Goal: Download file/media

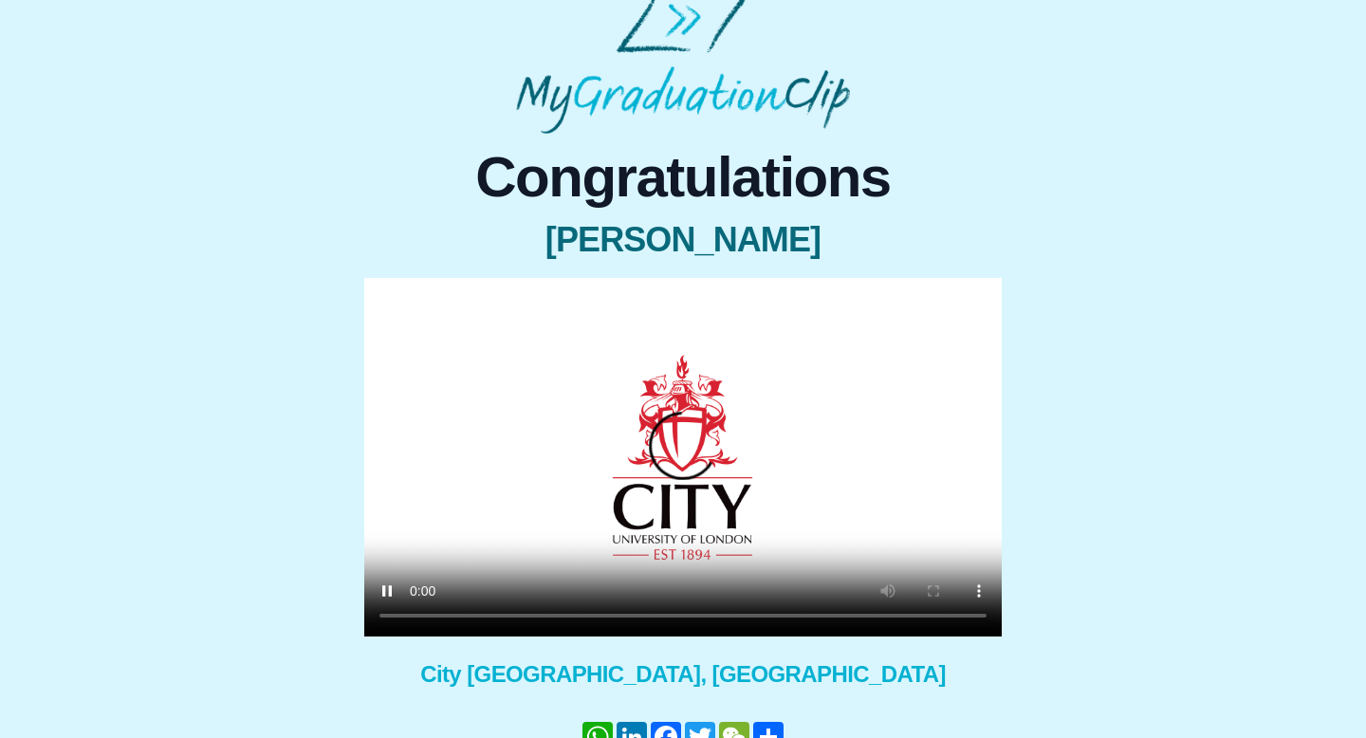
scroll to position [155, 0]
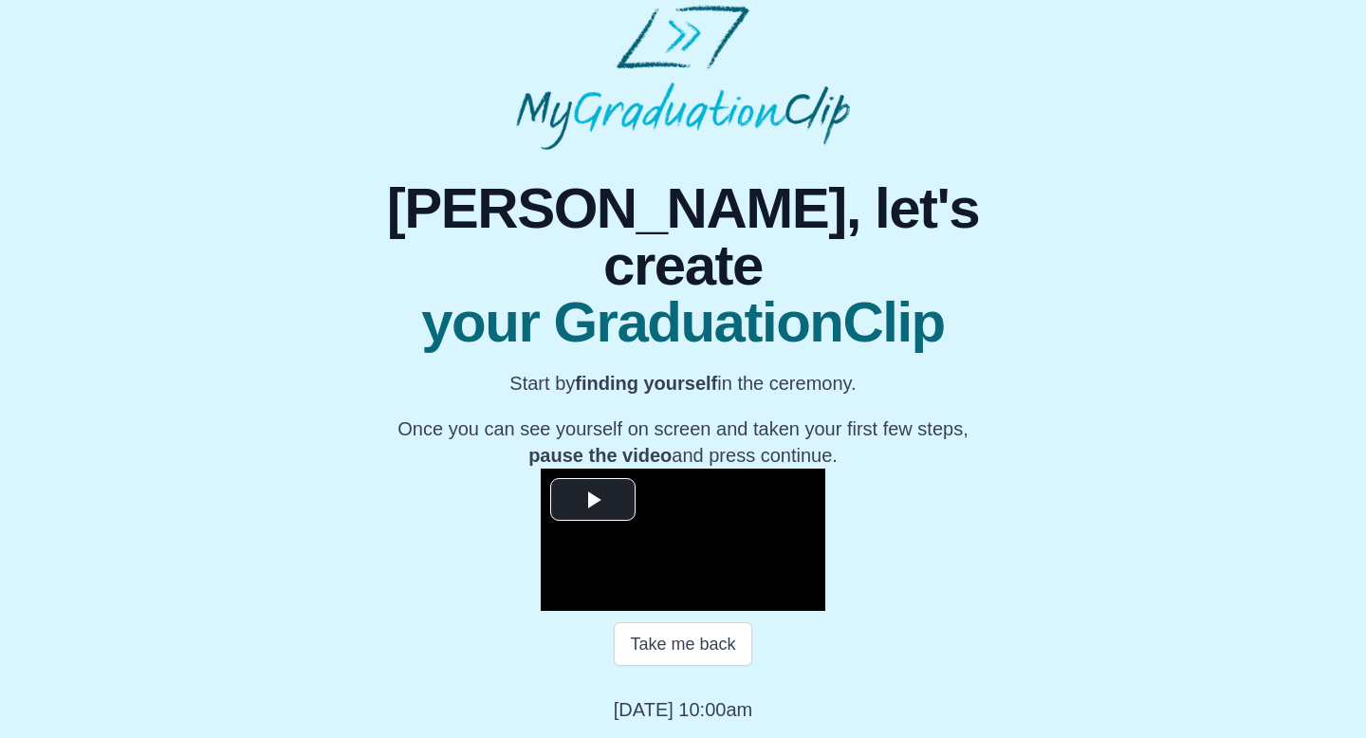
scroll to position [196, 0]
click at [593, 500] on span "Video Player" at bounding box center [593, 500] width 0 height 0
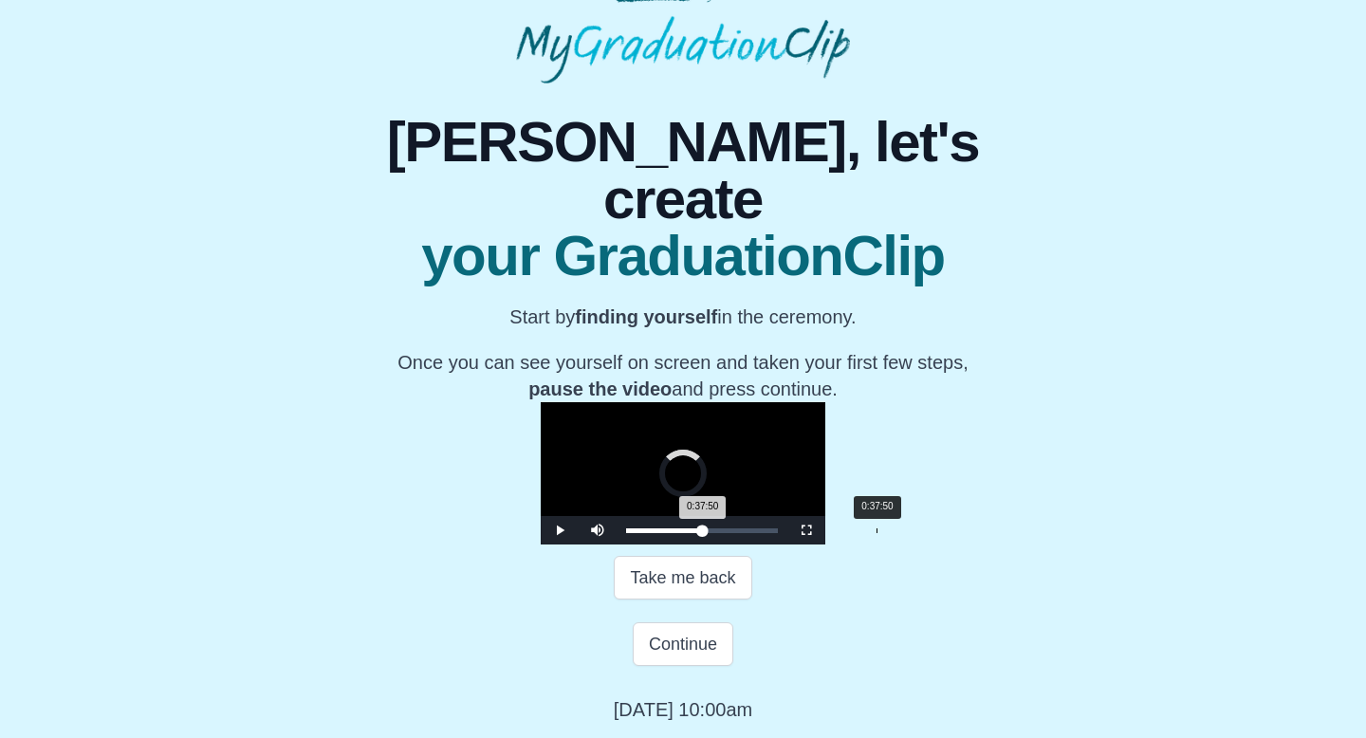
click at [876, 533] on div "0:37:50" at bounding box center [876, 530] width 1 height 5
click at [681, 533] on div "0:37:52 Progress : 0%" at bounding box center [660, 530] width 69 height 5
click at [888, 533] on div "0:39:33" at bounding box center [888, 530] width 1 height 5
click at [690, 533] on div "0:39:35 Progress : 0%" at bounding box center [662, 530] width 72 height 5
click at [693, 533] on div "0:40:16 Progress : 0%" at bounding box center [663, 530] width 74 height 5
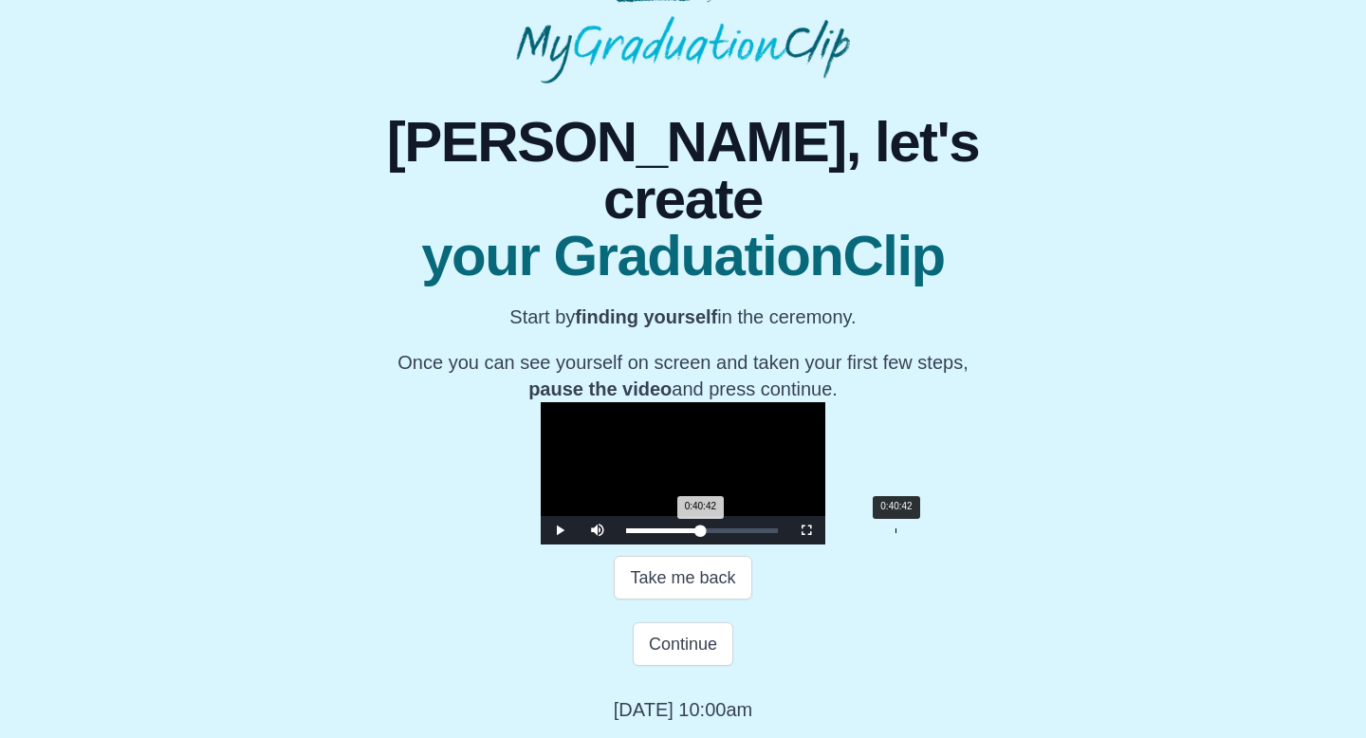
click at [696, 533] on div "0:40:42 Progress : 0%" at bounding box center [663, 530] width 74 height 5
click at [700, 533] on div "0:40:43 Progress : 0%" at bounding box center [663, 530] width 74 height 5
click at [702, 533] on div "0:41:34 Progress : 0%" at bounding box center [664, 530] width 76 height 5
click at [703, 533] on div "0:42:34 Progress : 0%" at bounding box center [664, 530] width 77 height 5
click at [703, 533] on div "0:41:51 Progress : 0%" at bounding box center [664, 530] width 77 height 5
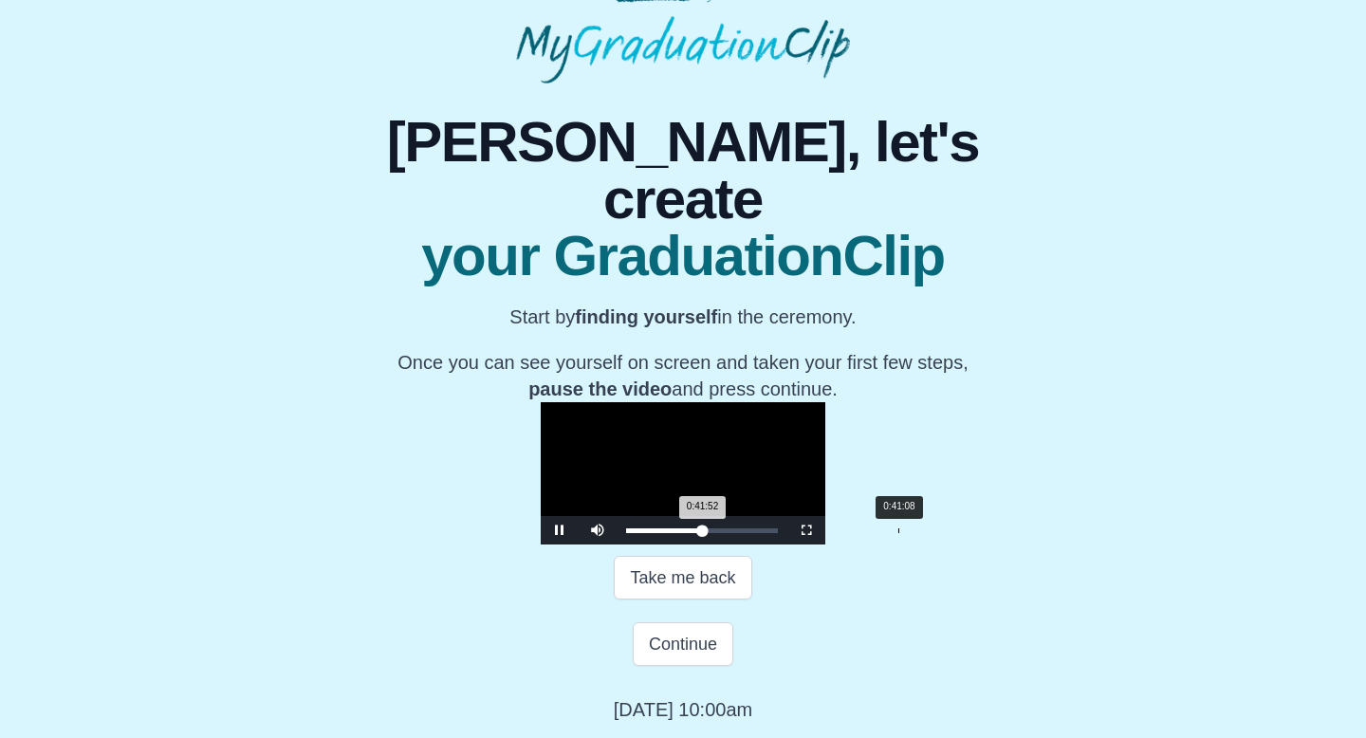
click at [699, 533] on div "0:41:52 Progress : 0%" at bounding box center [664, 530] width 77 height 5
click at [703, 533] on div "0:41:51 Progress : 0%" at bounding box center [664, 530] width 77 height 5
click at [701, 533] on div "0:41:51 Progress : 0%" at bounding box center [664, 530] width 77 height 5
click at [702, 533] on div "0:41:27 Progress : 0%" at bounding box center [664, 530] width 76 height 5
click at [560, 530] on span "Video Player" at bounding box center [560, 530] width 0 height 0
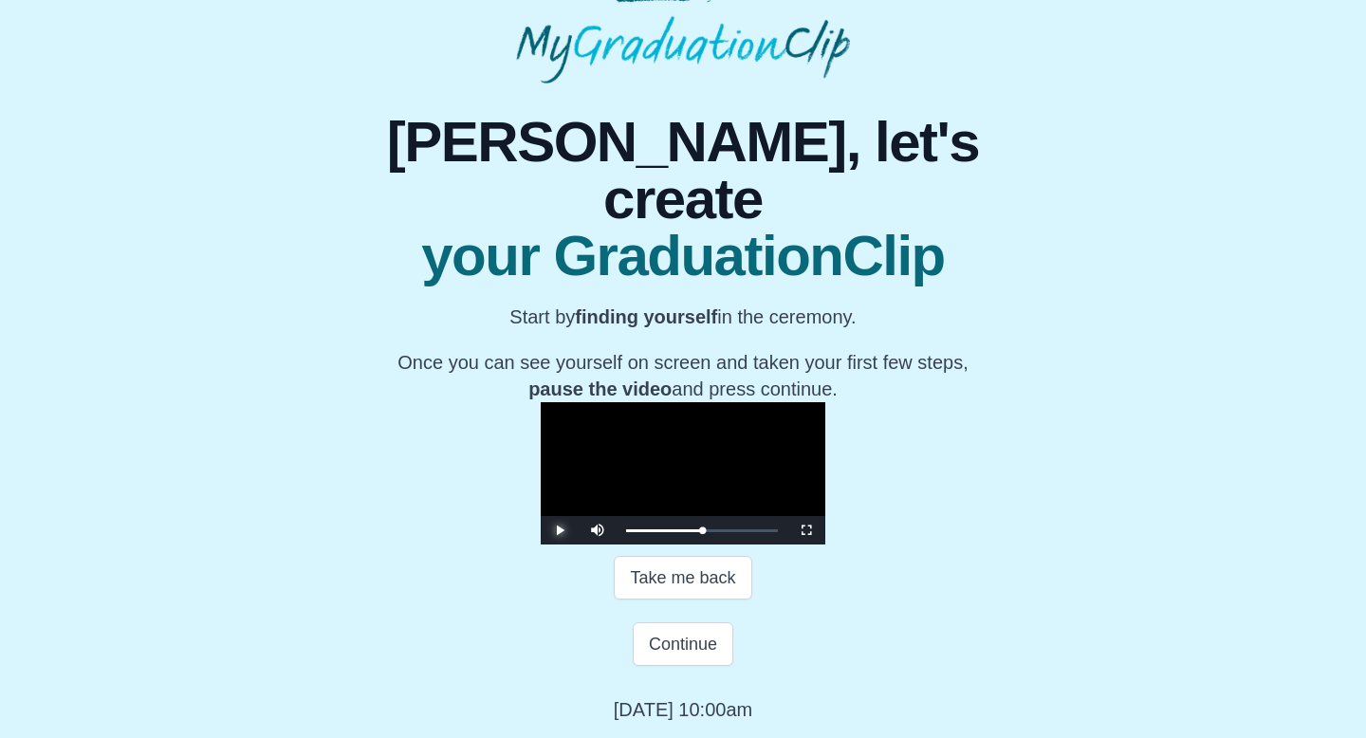
click at [560, 530] on span "Video Player" at bounding box center [560, 530] width 0 height 0
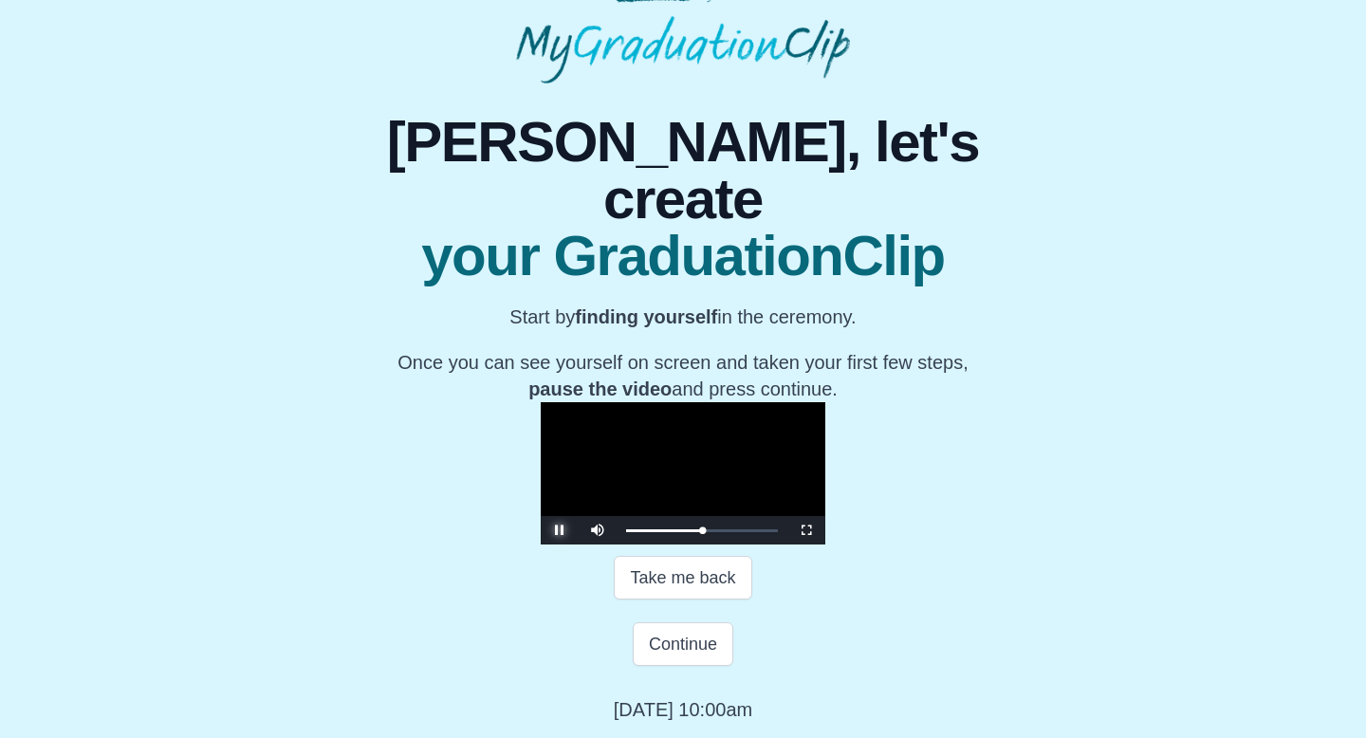
click at [560, 530] on span "Video Player" at bounding box center [560, 530] width 0 height 0
click at [689, 666] on button "Continue" at bounding box center [683, 644] width 101 height 44
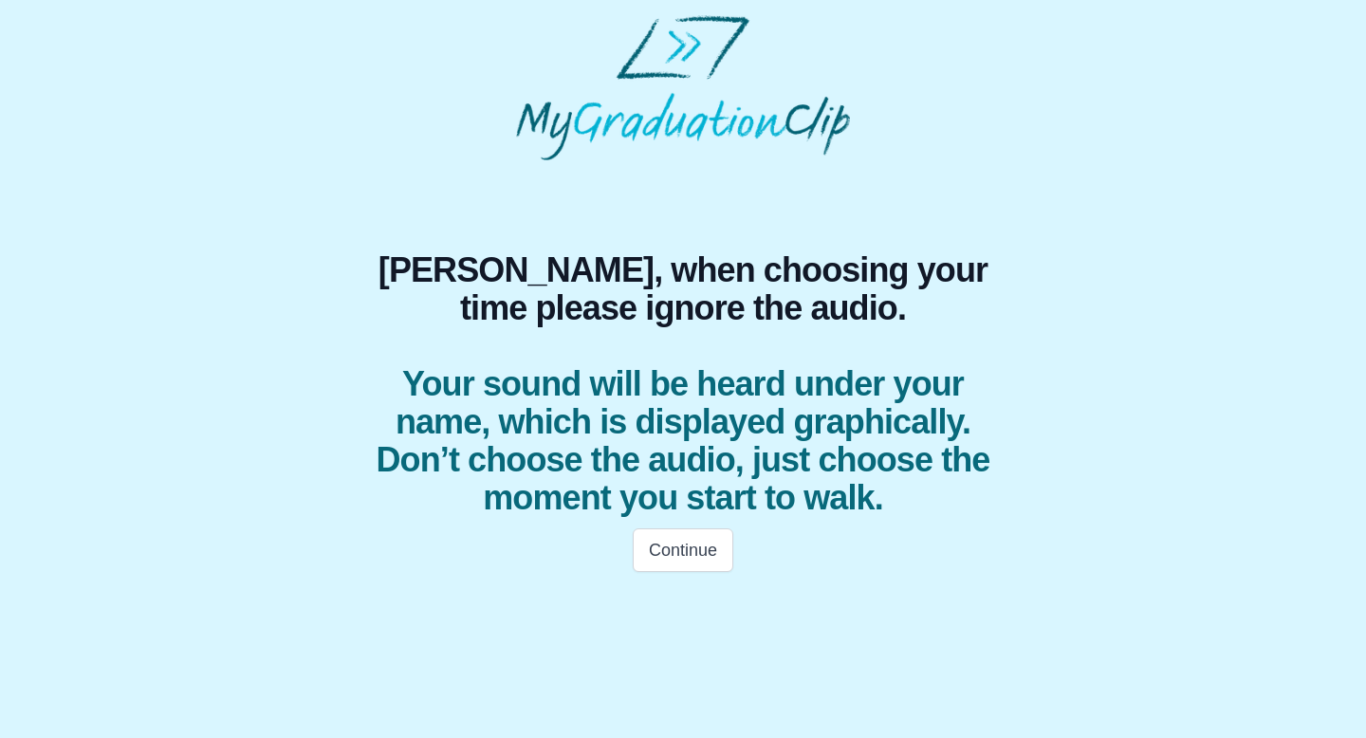
scroll to position [0, 0]
click at [681, 561] on button "Continue" at bounding box center [683, 550] width 101 height 44
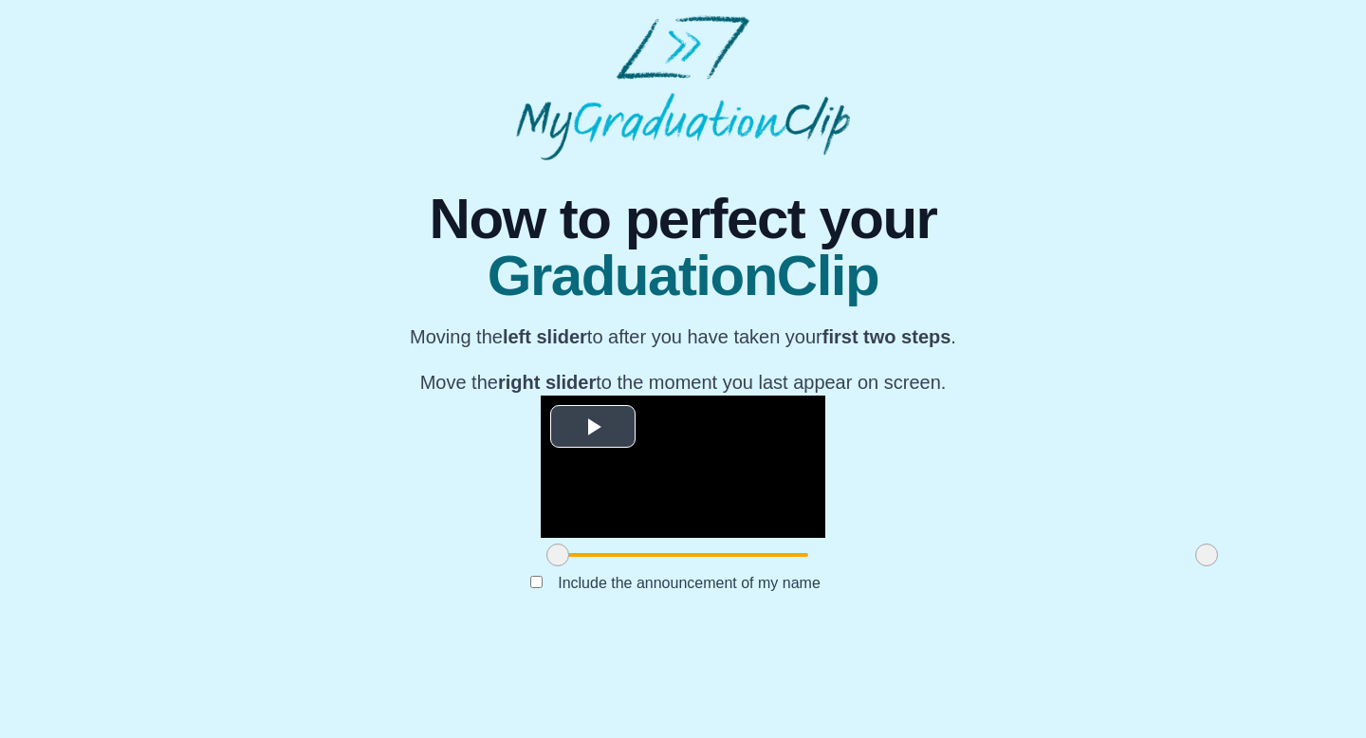
scroll to position [151, 0]
drag, startPoint x: 353, startPoint y: 649, endPoint x: 562, endPoint y: 636, distance: 210.0
click at [754, 566] on span at bounding box center [765, 554] width 23 height 23
drag, startPoint x: 565, startPoint y: 641, endPoint x: 655, endPoint y: 640, distance: 90.1
click at [846, 566] on span at bounding box center [857, 554] width 23 height 23
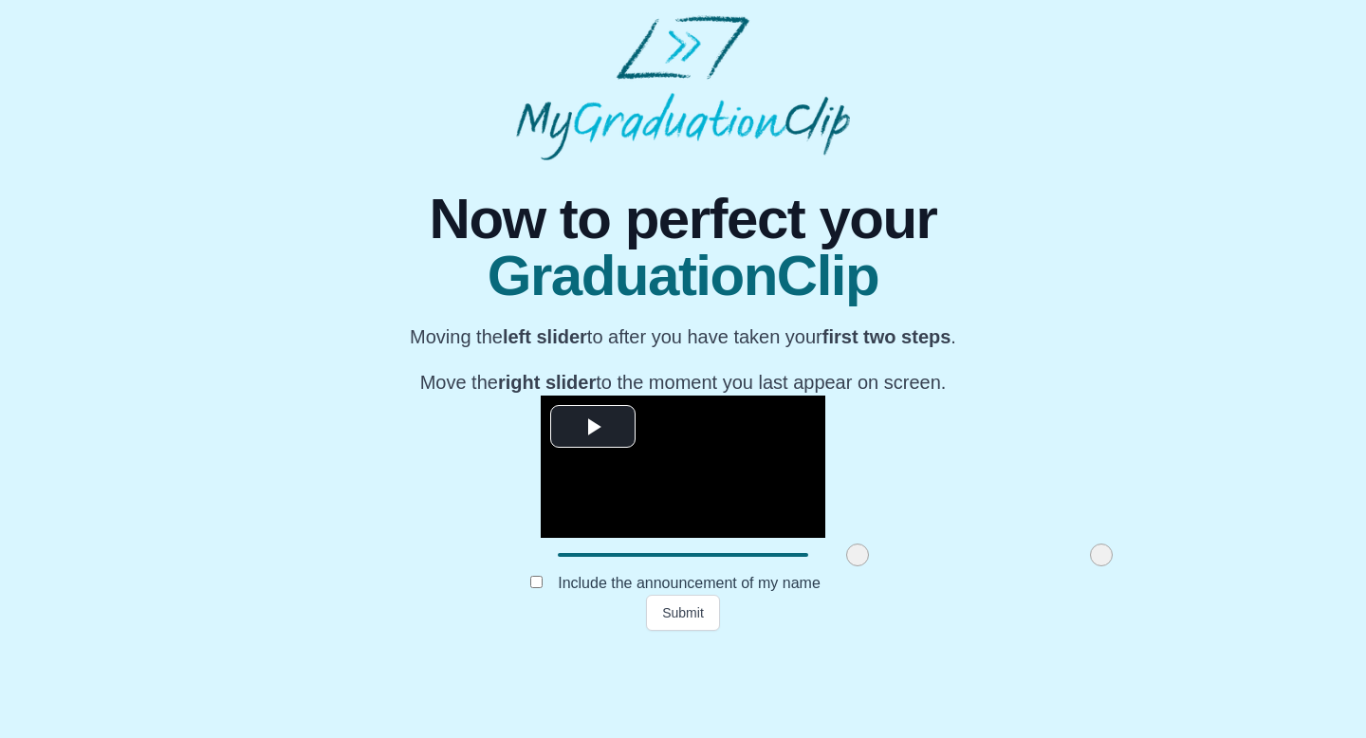
drag, startPoint x: 1004, startPoint y: 647, endPoint x: 899, endPoint y: 658, distance: 105.9
click at [1084, 572] on div at bounding box center [1101, 555] width 34 height 34
click at [695, 631] on button "Submit" at bounding box center [683, 613] width 74 height 36
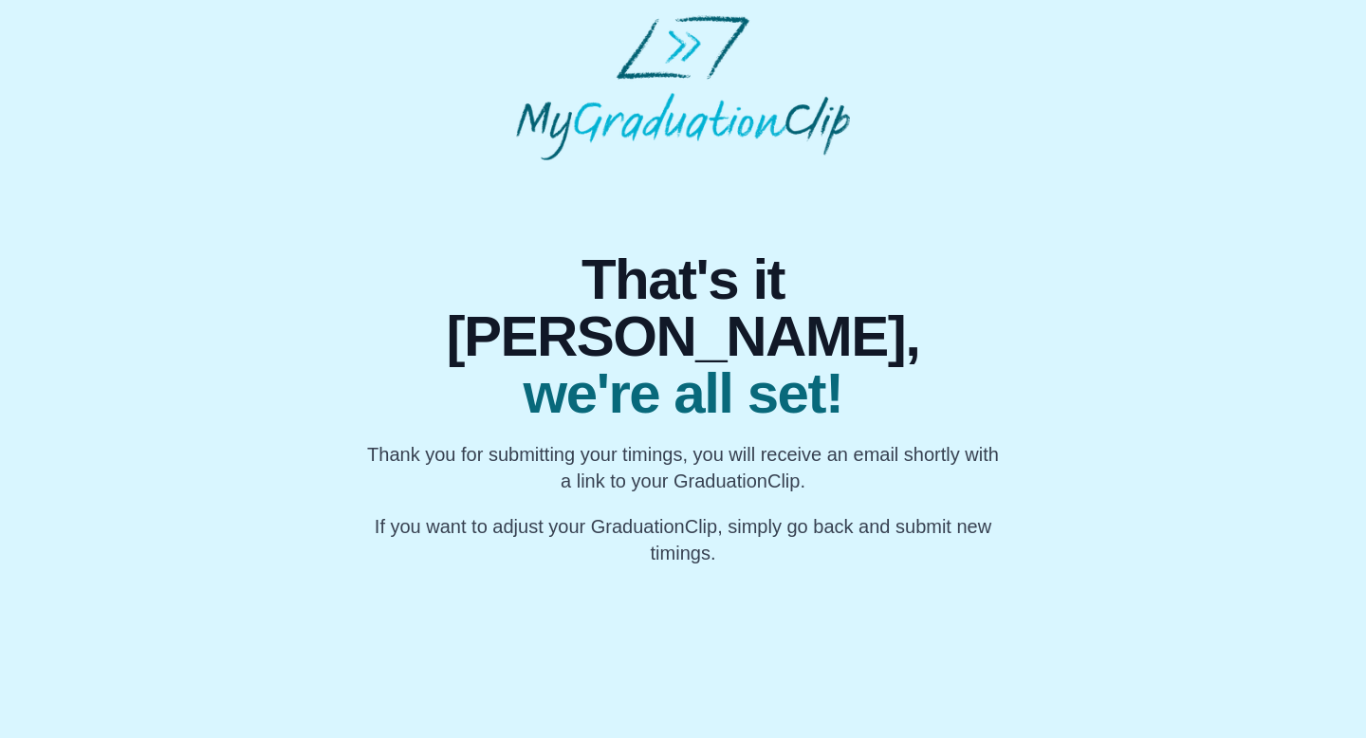
scroll to position [0, 0]
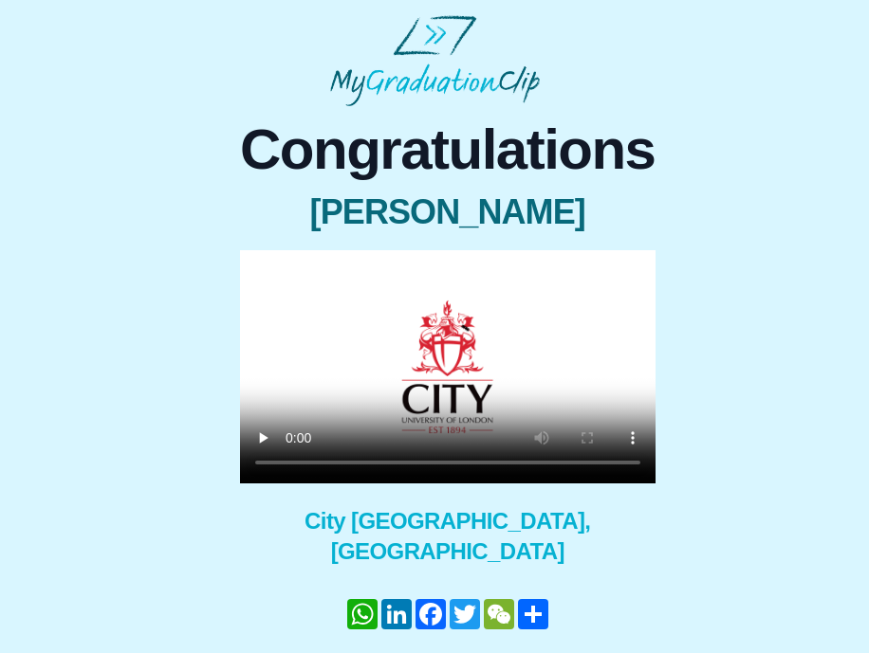
scroll to position [53, 0]
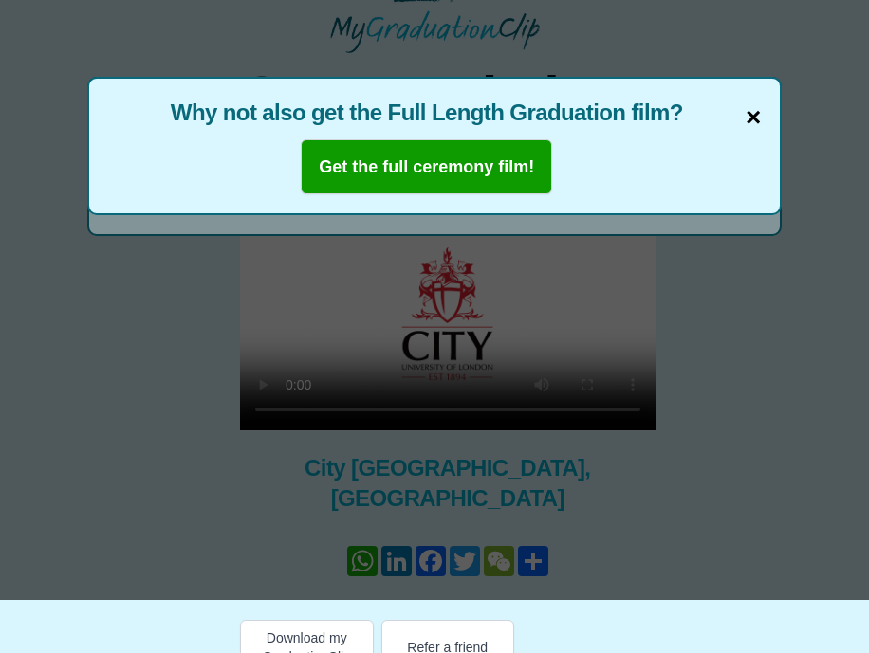
click at [757, 127] on span "×" at bounding box center [752, 118] width 15 height 40
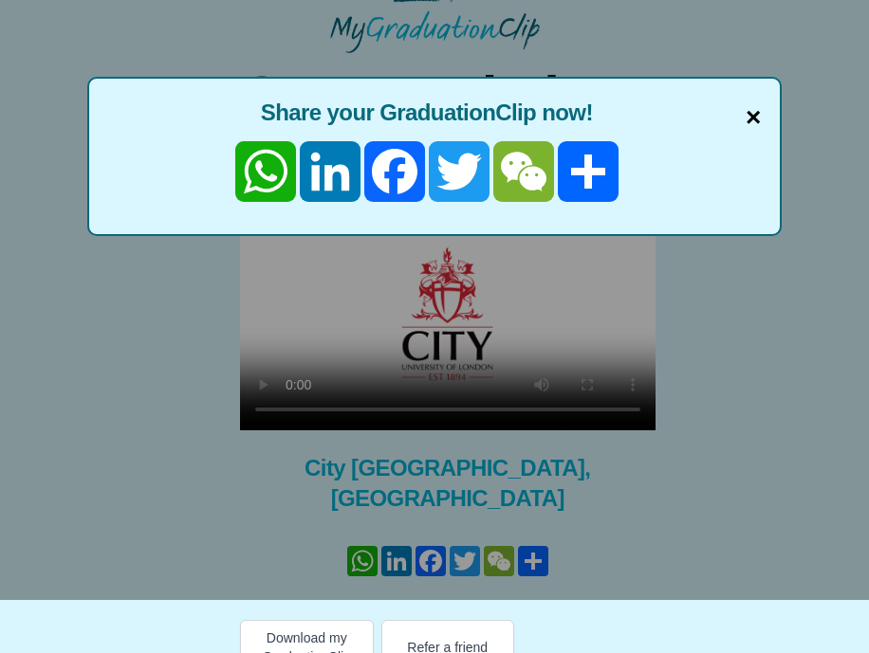
click at [745, 121] on span "×" at bounding box center [752, 118] width 15 height 40
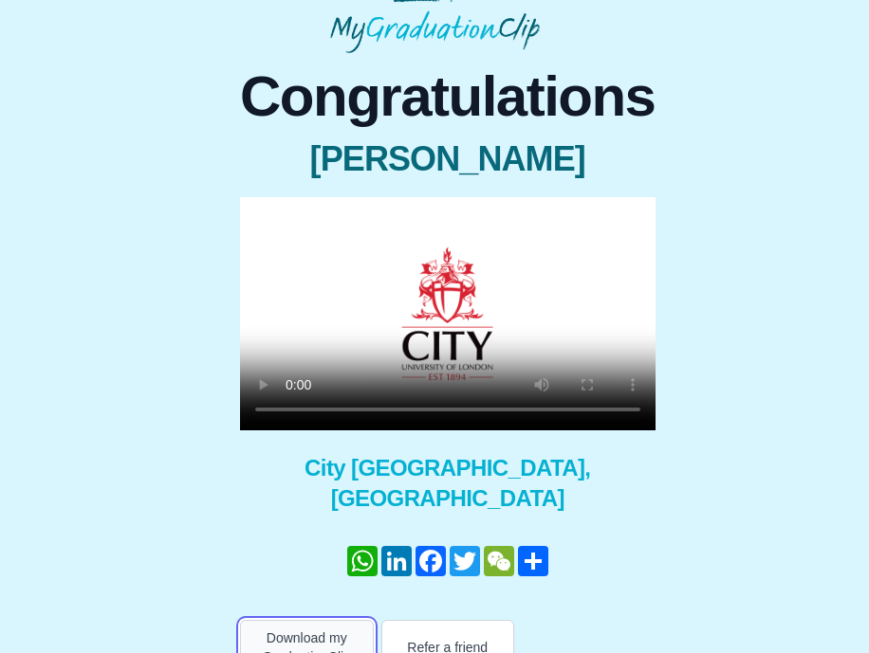
click at [310, 621] on button "Download my GraduationClip" at bounding box center [307, 647] width 134 height 55
